Goal: Find specific page/section: Find specific page/section

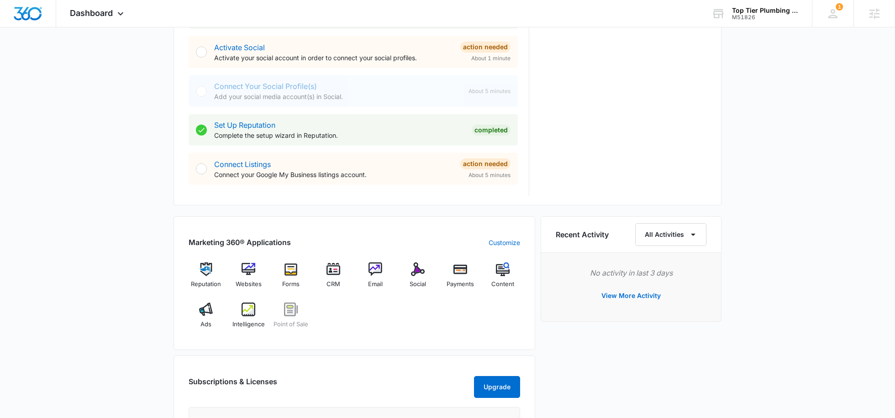
scroll to position [382, 0]
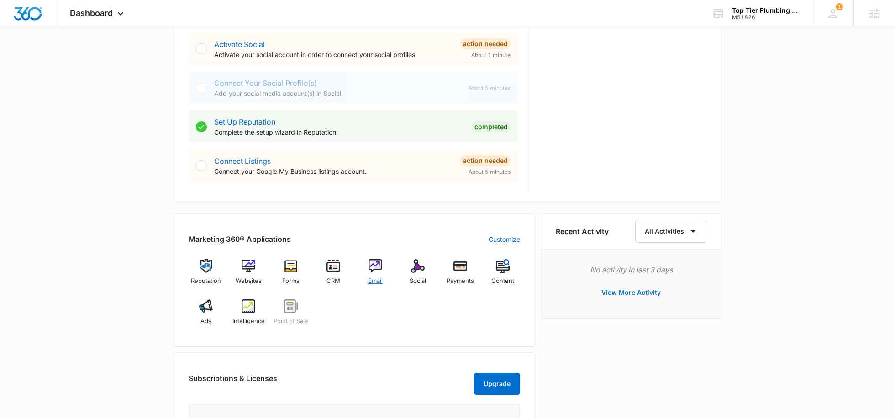
click at [379, 266] on img at bounding box center [375, 266] width 14 height 14
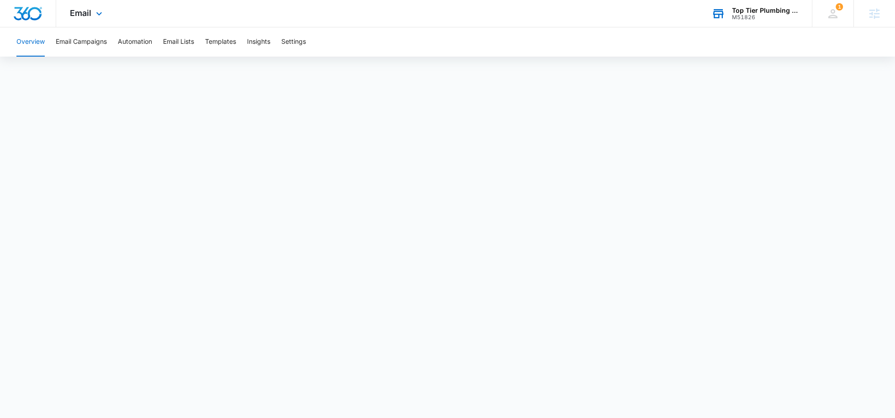
click at [737, 26] on div "Top Tier Plumbing Inc M51826 Your Accounts View All" at bounding box center [754, 13] width 114 height 27
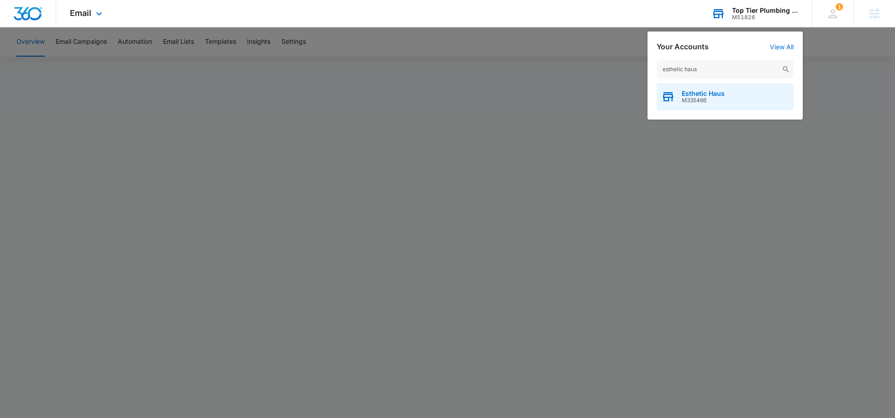
type input "esthetic haus"
click at [683, 100] on span "M335466" at bounding box center [703, 100] width 43 height 6
